Goal: Navigation & Orientation: Find specific page/section

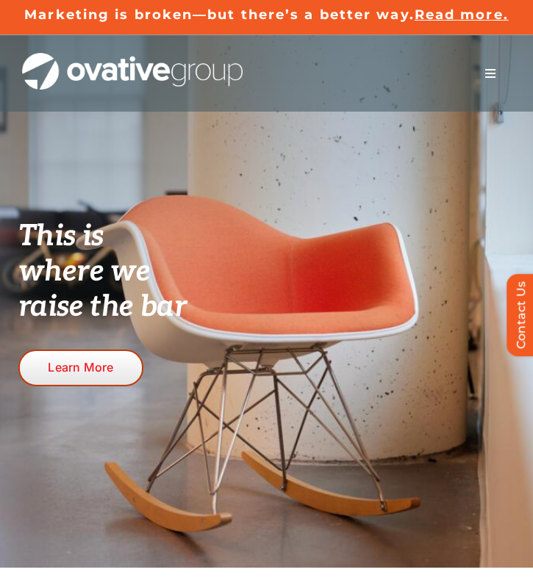
click at [78, 360] on span "Learn More" at bounding box center [80, 367] width 65 height 15
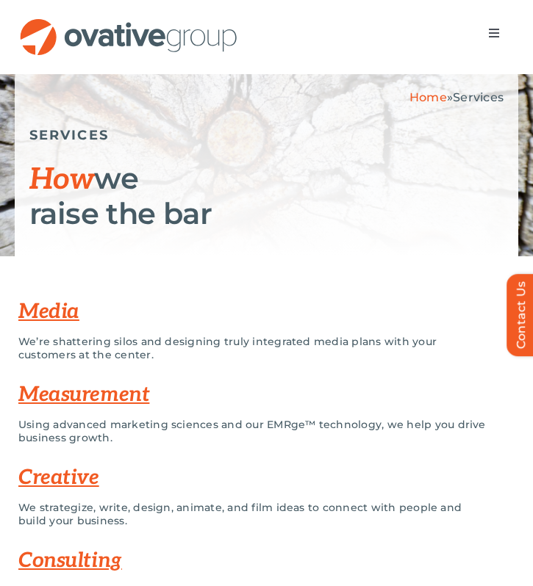
scroll to position [312, 0]
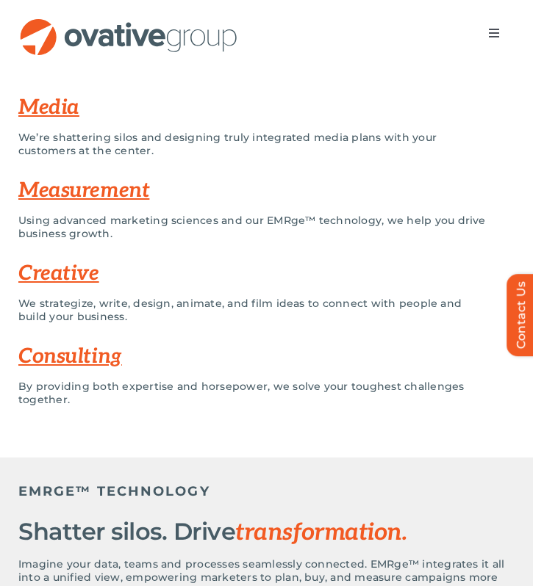
click at [46, 109] on link "Media" at bounding box center [48, 108] width 61 height 24
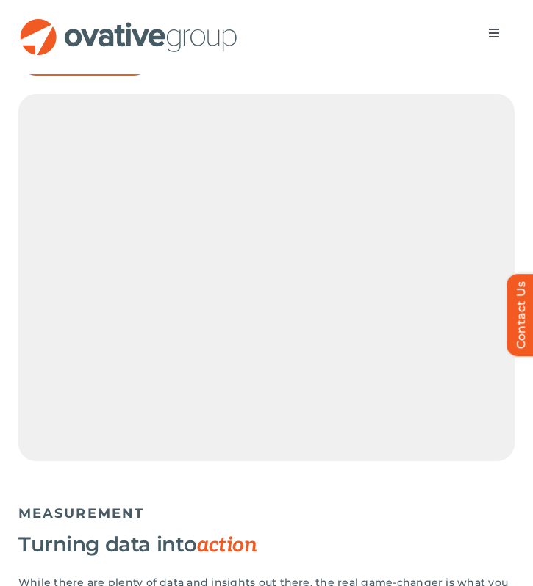
scroll to position [1363, 0]
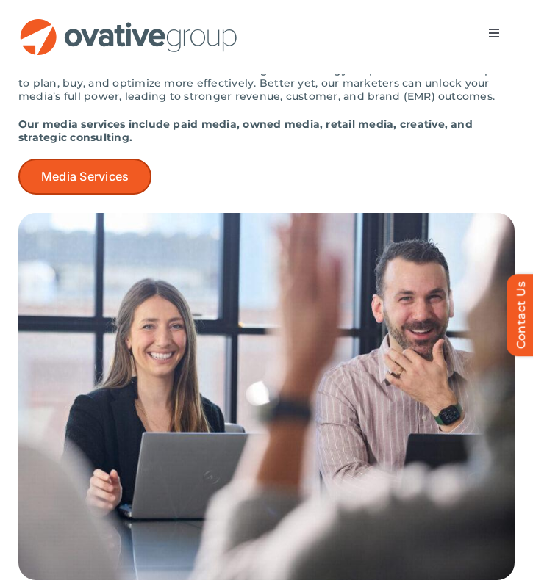
click at [68, 159] on link "Media Services" at bounding box center [84, 177] width 133 height 36
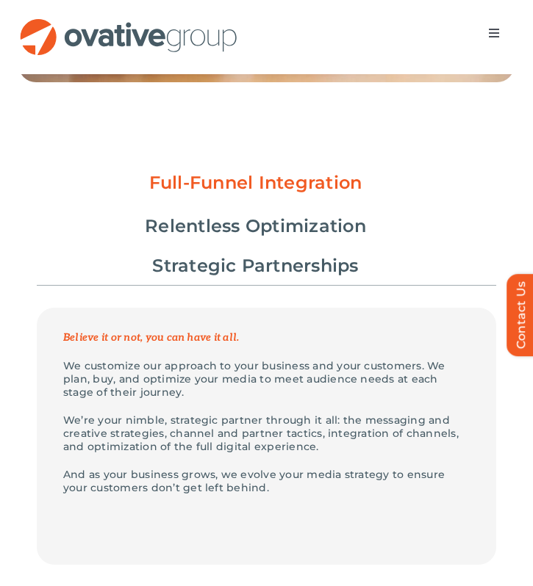
scroll to position [689, 0]
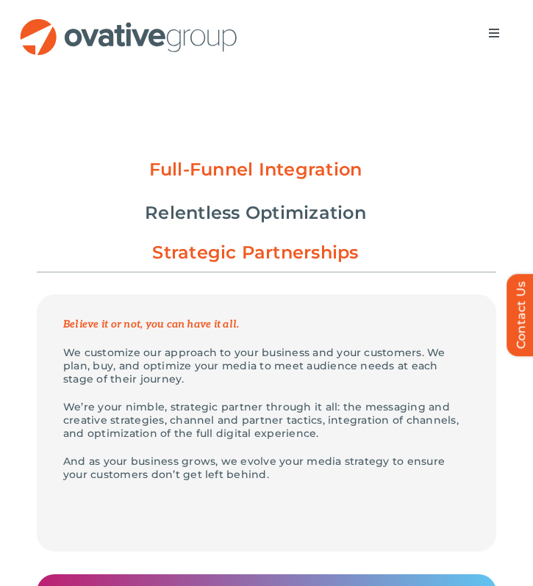
click at [177, 249] on link "Strategic Partnerships" at bounding box center [255, 252] width 206 height 25
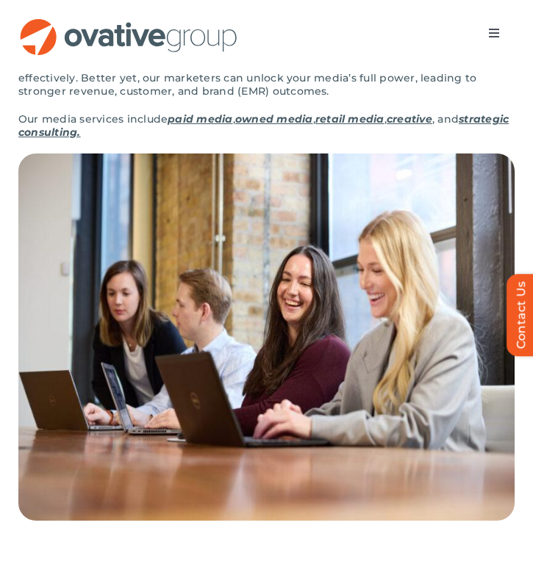
scroll to position [0, 0]
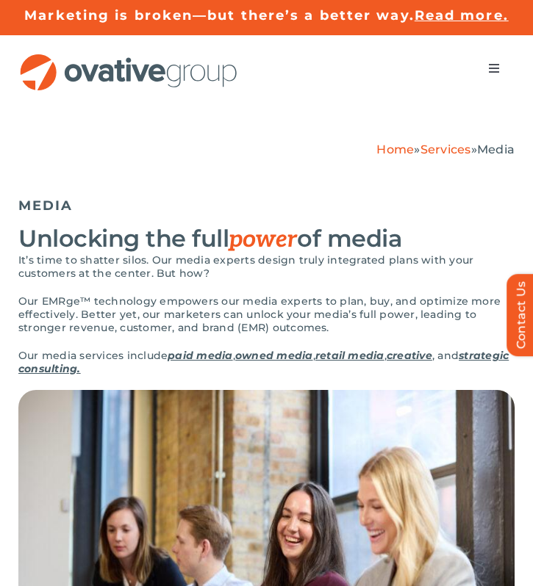
click at [490, 64] on span "Menu" at bounding box center [494, 68] width 12 height 12
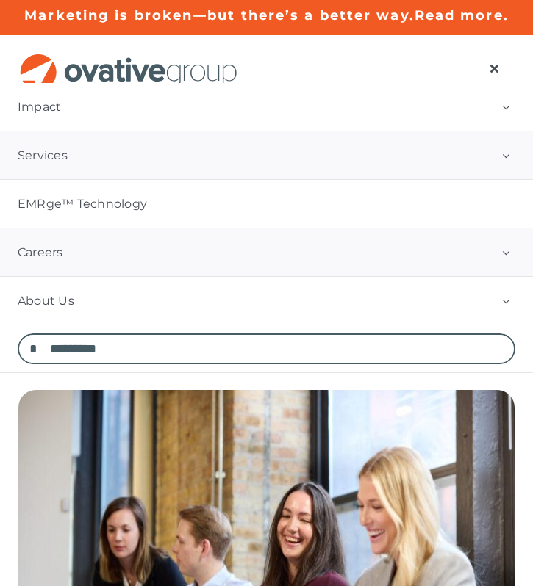
click at [27, 267] on link "Careers" at bounding box center [266, 253] width 533 height 48
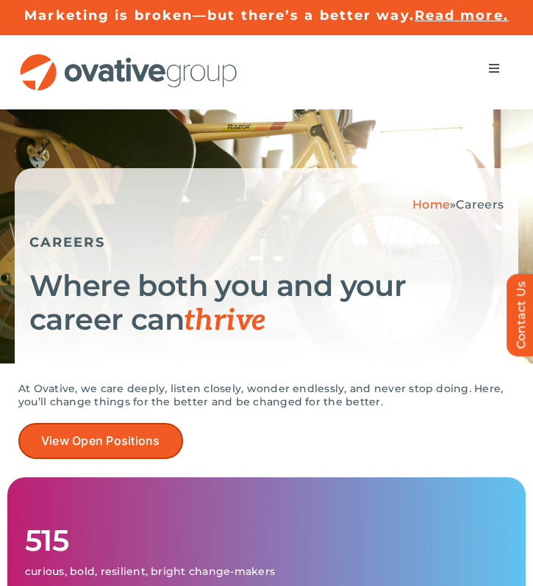
click at [82, 439] on span "View Open Positions" at bounding box center [100, 441] width 119 height 14
